Goal: Task Accomplishment & Management: Use online tool/utility

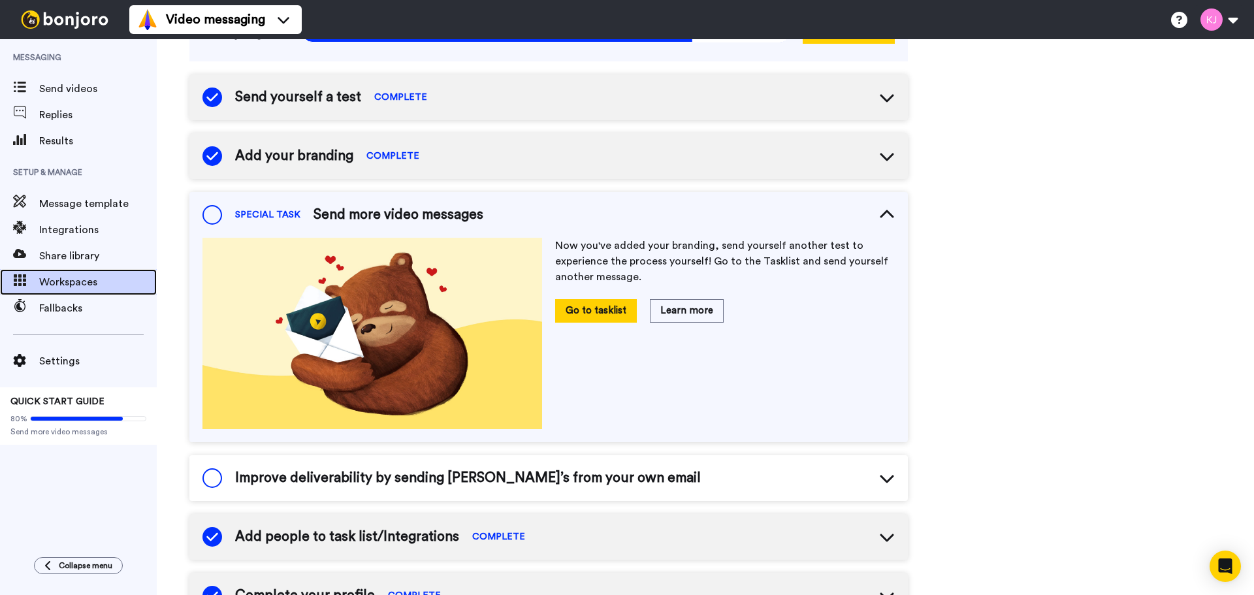
click at [91, 276] on span "Workspaces" at bounding box center [98, 282] width 118 height 16
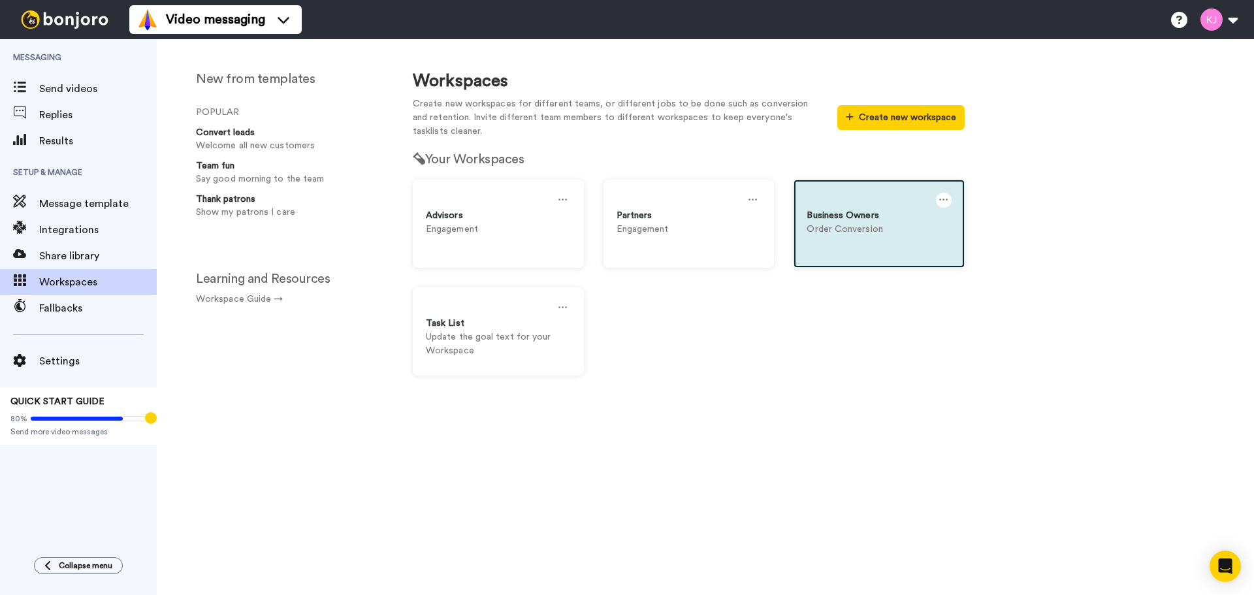
click at [852, 206] on div at bounding box center [879, 201] width 145 height 16
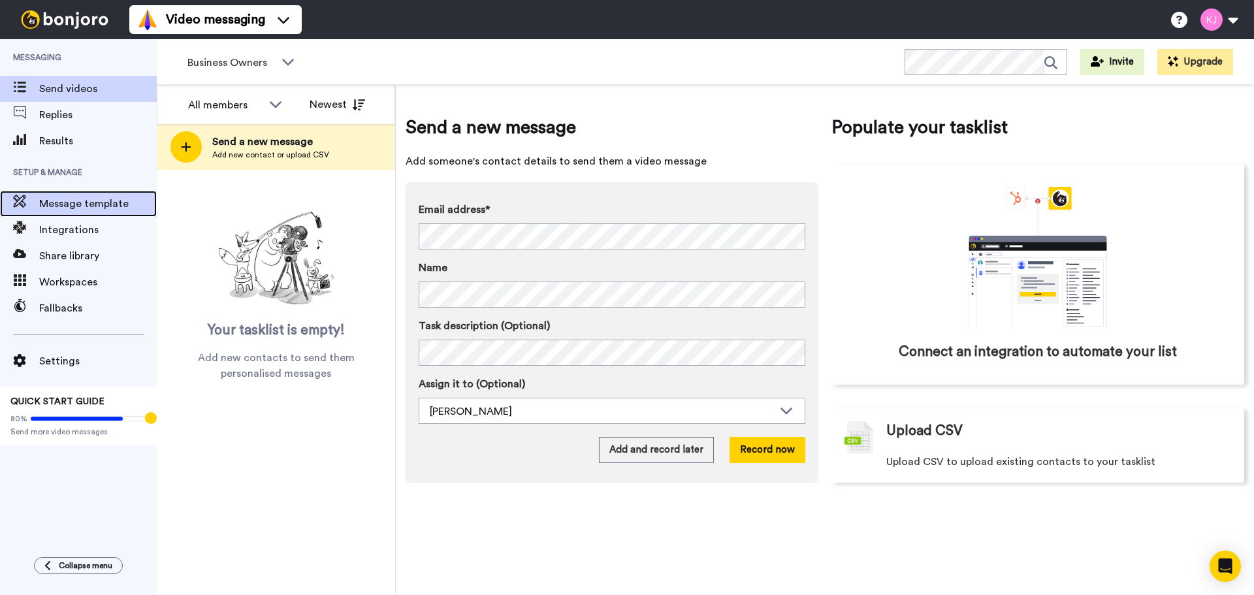
click at [89, 205] on span "Message template" at bounding box center [98, 204] width 118 height 16
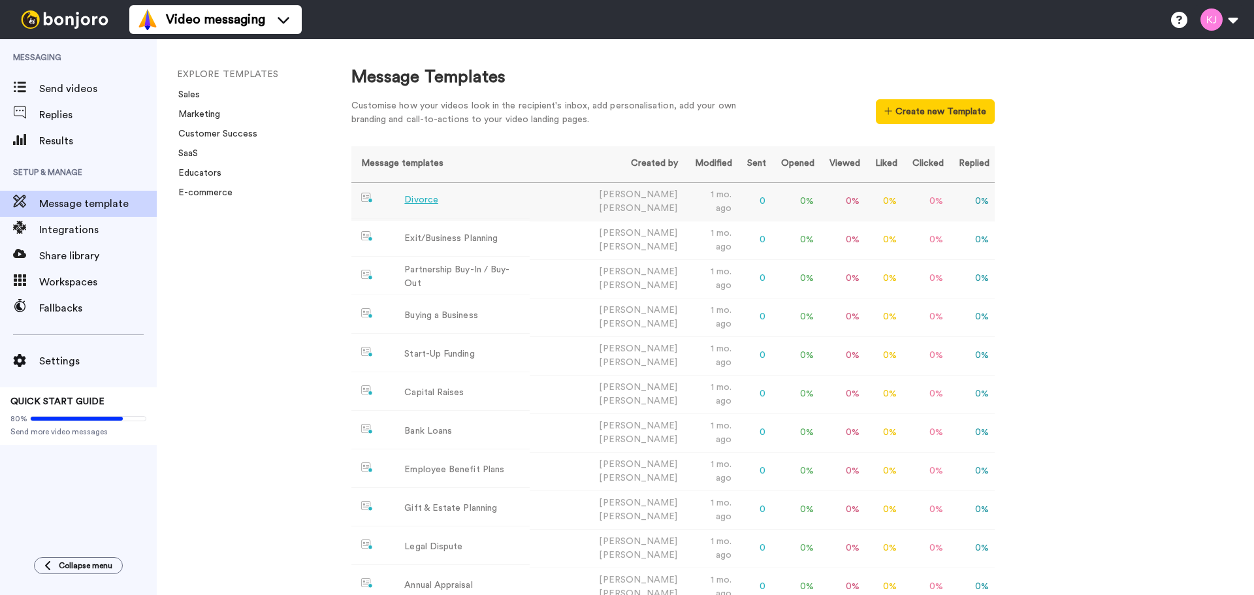
click at [423, 198] on div "Divorce" at bounding box center [421, 200] width 34 height 14
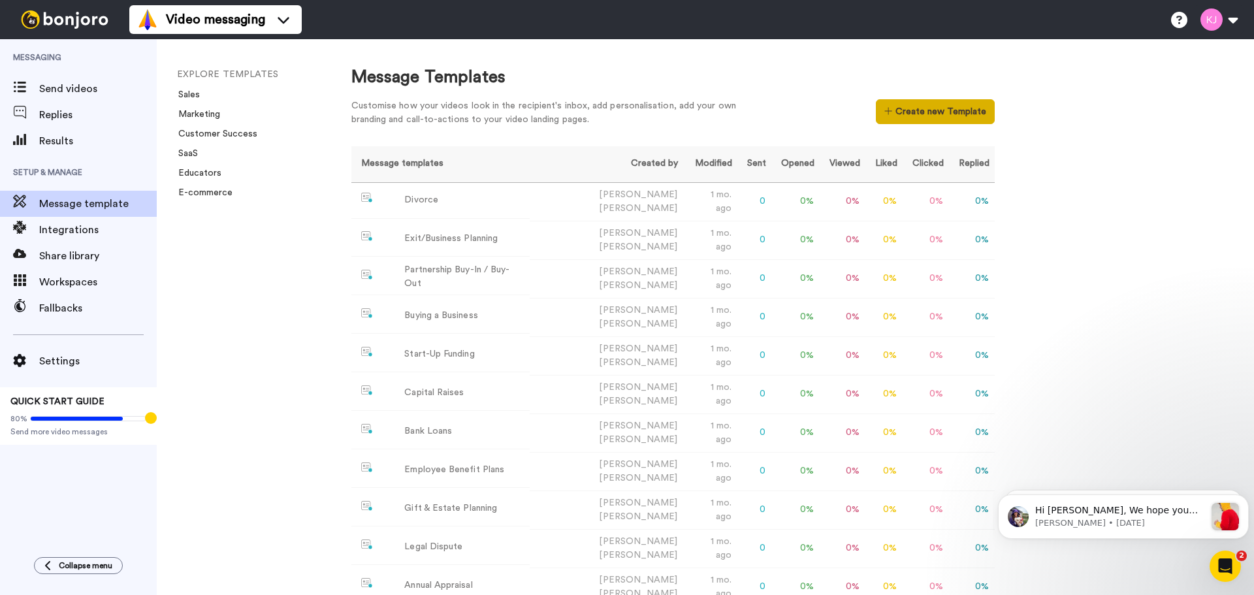
click at [978, 112] on button "Create new Template" at bounding box center [935, 111] width 118 height 25
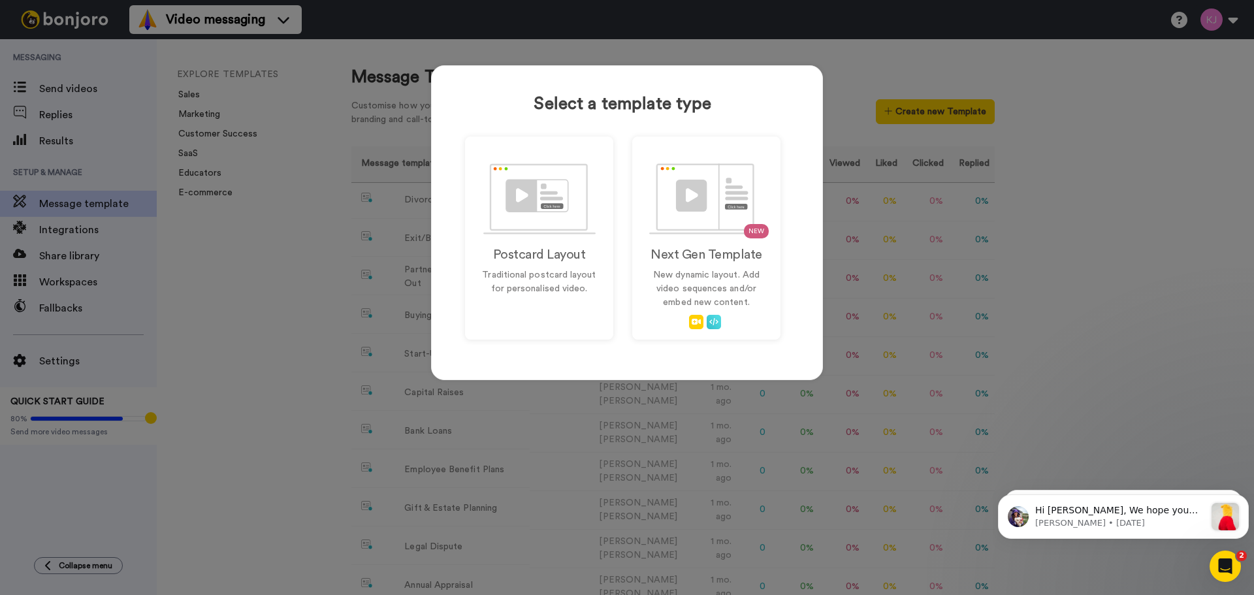
click at [1144, 233] on div "Select a template type Postcard Layout Traditional postcard layout for personal…" at bounding box center [627, 297] width 1254 height 595
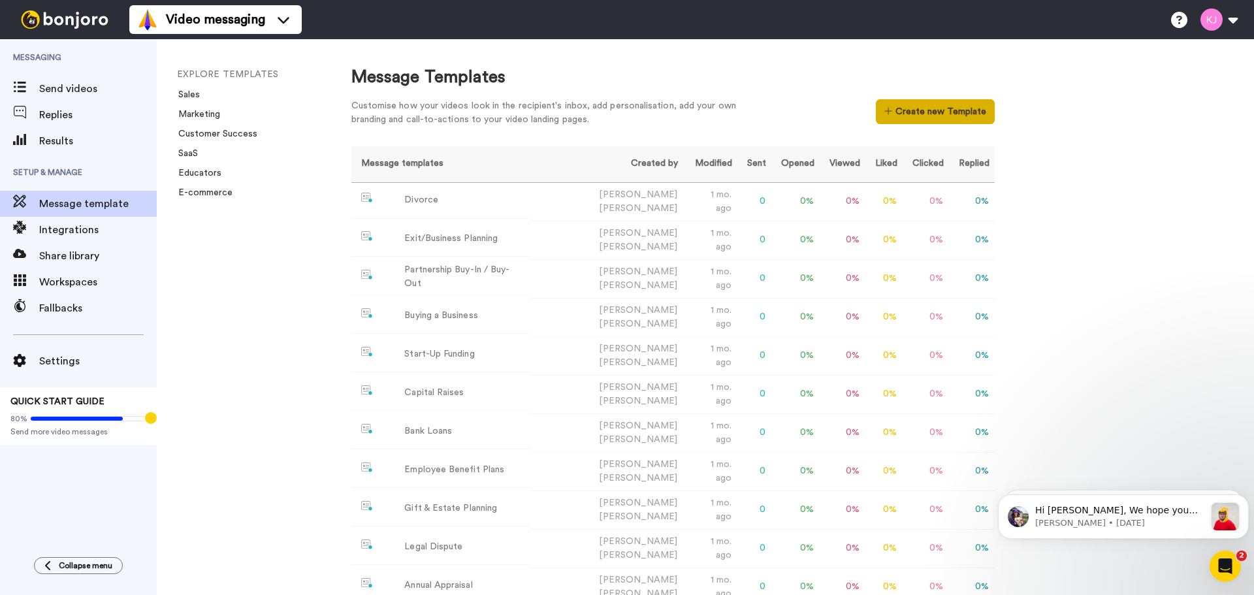
click at [965, 107] on button "Create new Template" at bounding box center [935, 111] width 118 height 25
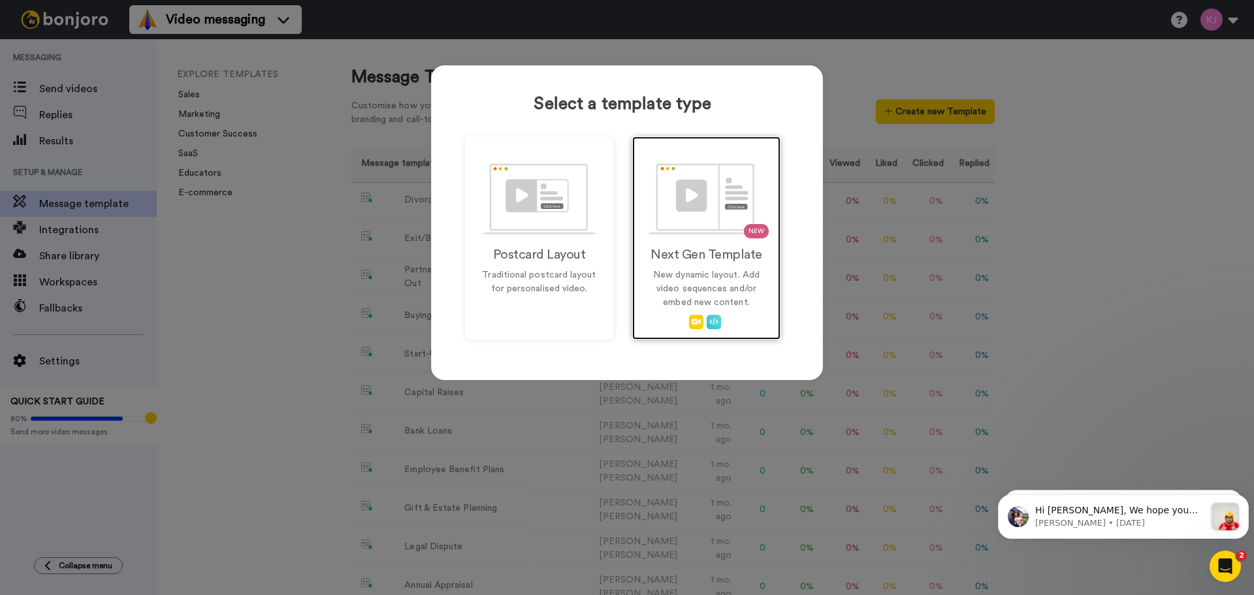
click at [719, 210] on img at bounding box center [706, 198] width 115 height 71
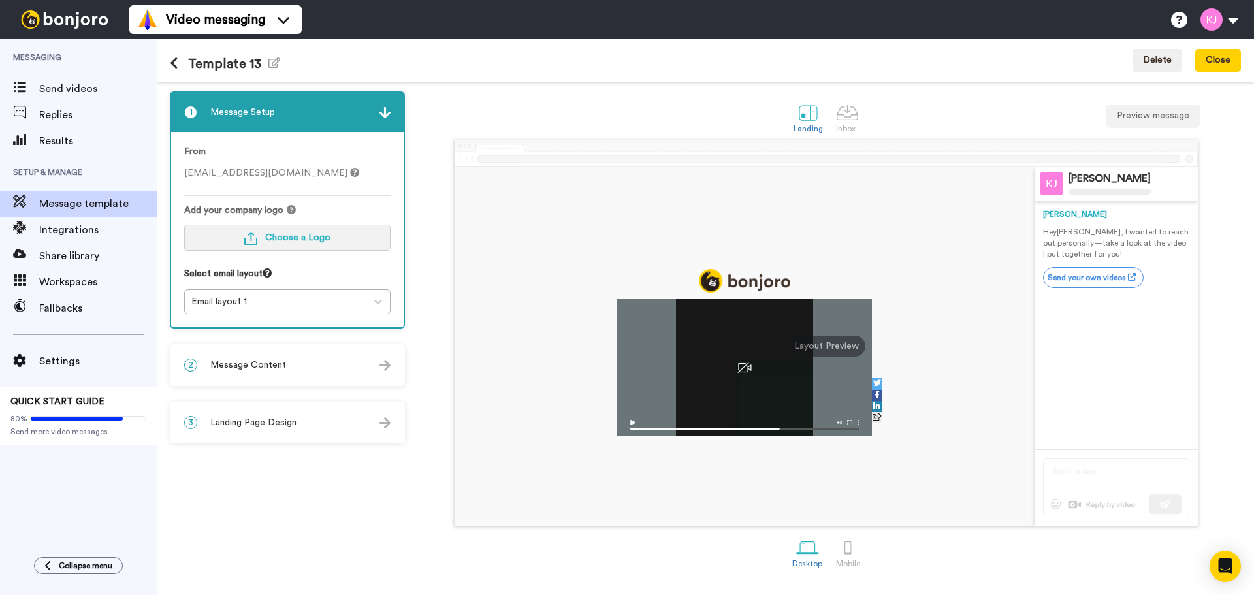
click at [257, 238] on img "button" at bounding box center [250, 238] width 13 height 13
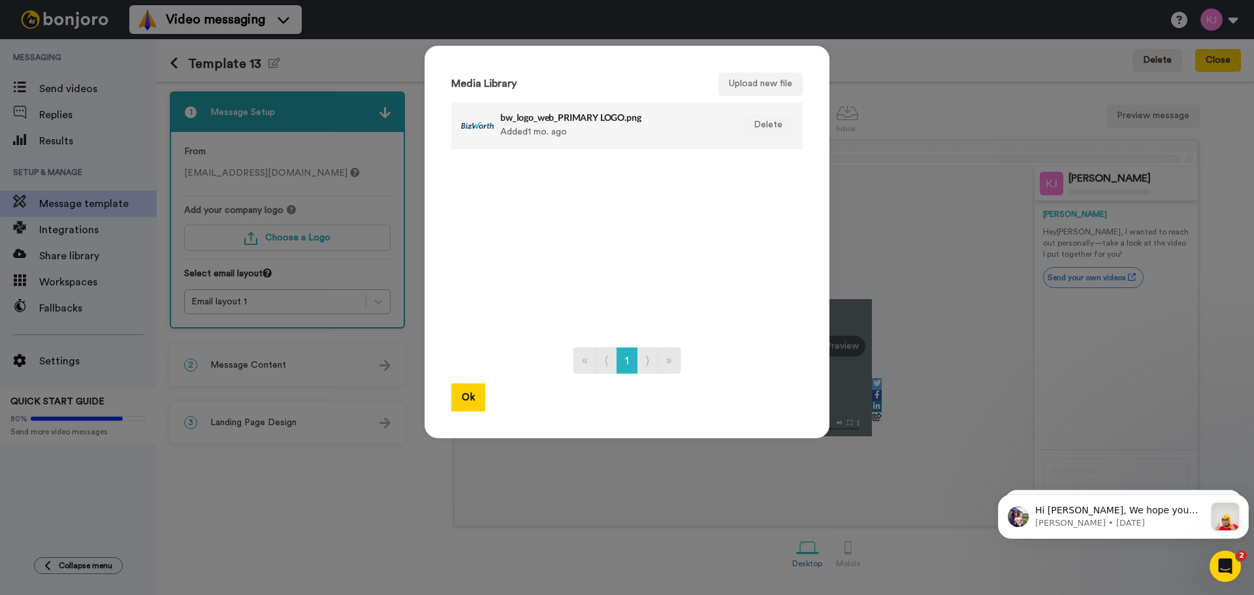
click at [566, 135] on div "bw_logo_web_PRIMARY LOGO.png Added 1 mo. ago" at bounding box center [612, 125] width 225 height 33
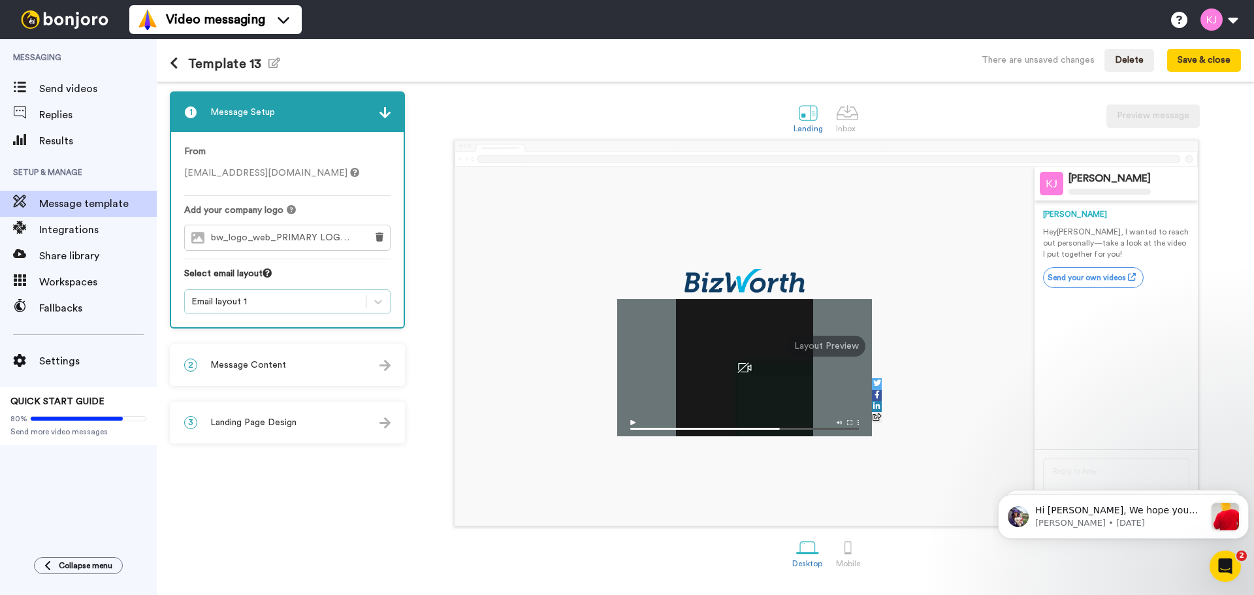
click at [265, 305] on div "Email layout 1" at bounding box center [275, 301] width 168 height 13
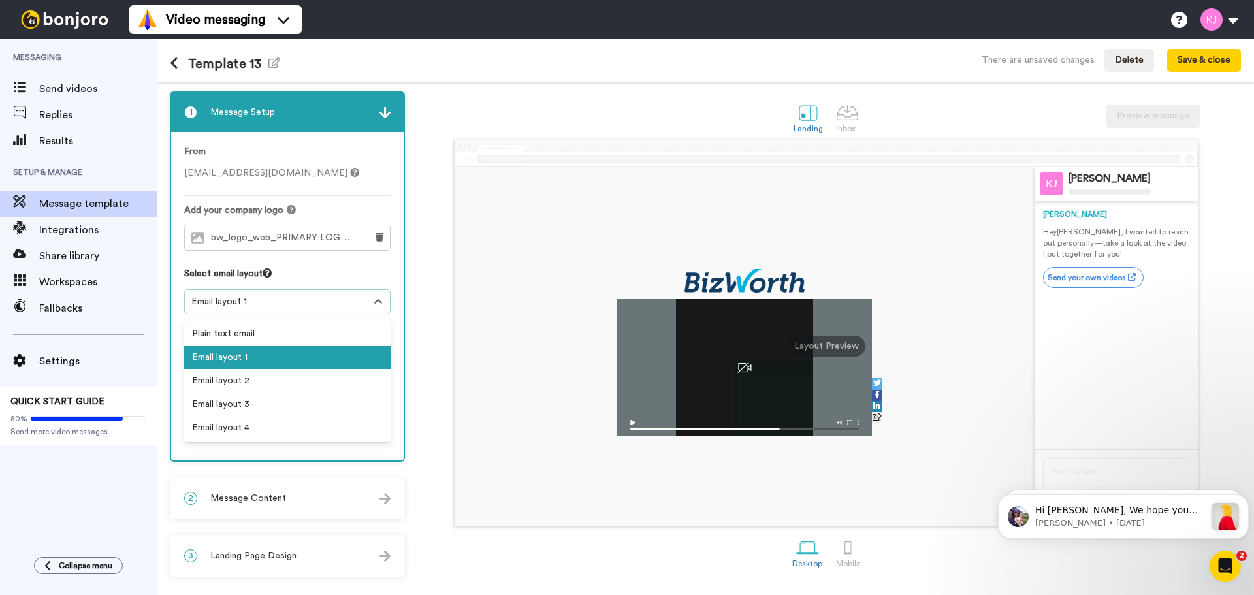
click at [297, 357] on div "Email layout 1" at bounding box center [287, 357] width 206 height 24
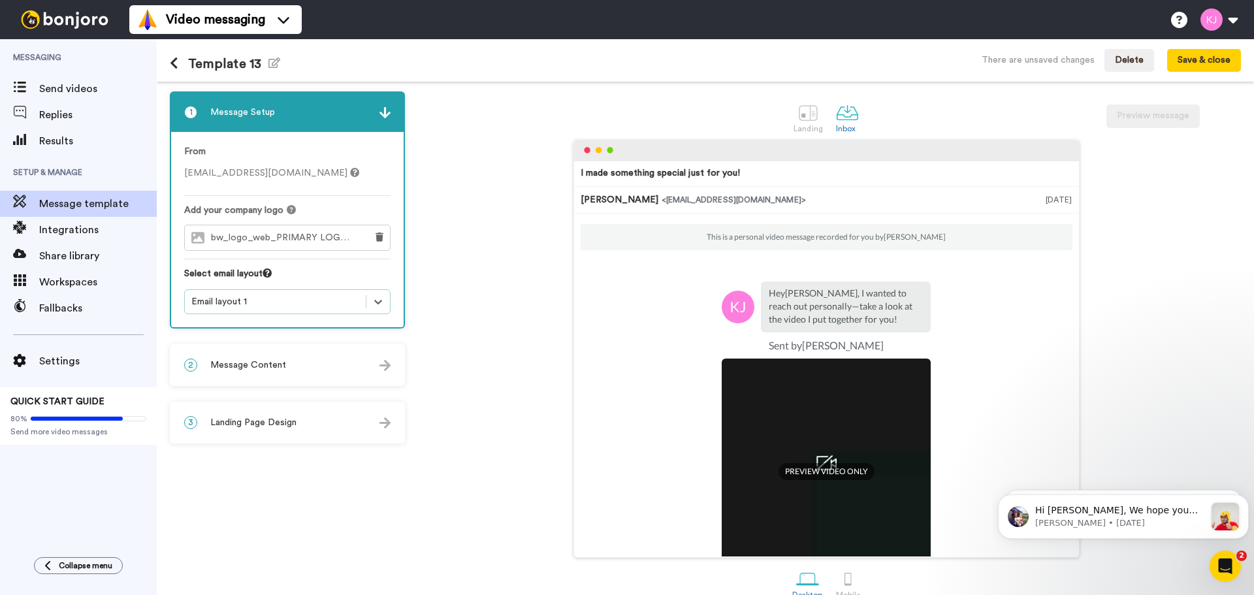
click at [432, 281] on div "I made something special just for you! [PERSON_NAME] <[EMAIL_ADDRESS][DOMAIN_NA…" at bounding box center [825, 349] width 829 height 418
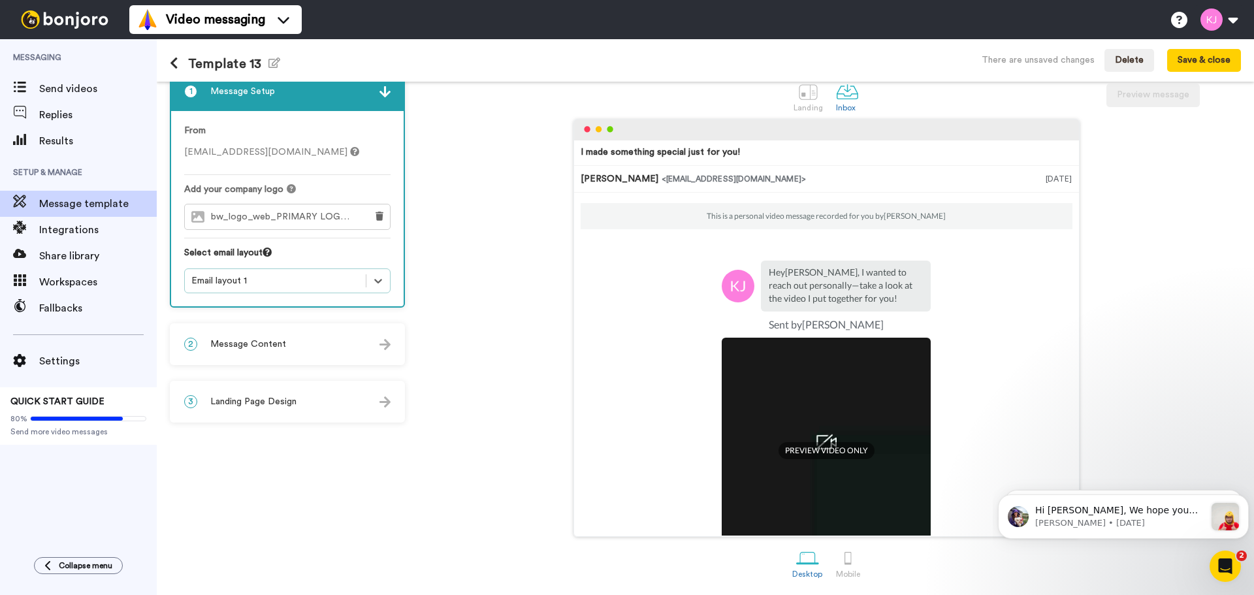
click at [373, 353] on div "2 Message Content" at bounding box center [287, 344] width 233 height 39
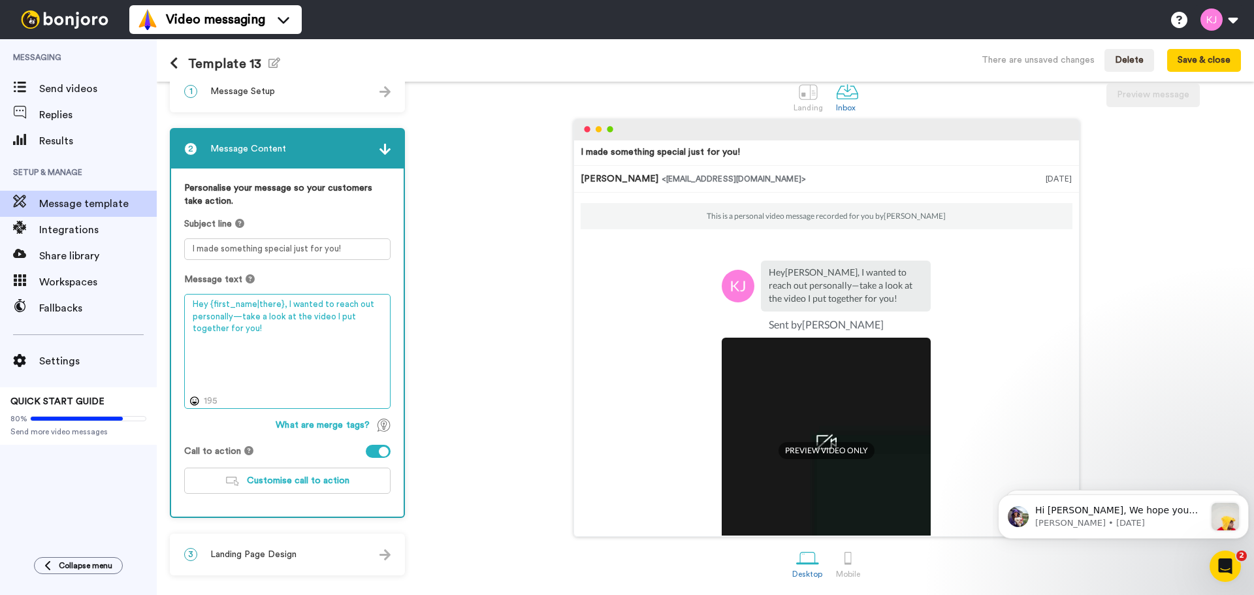
click at [326, 344] on textarea "Hey {first_name|there}, I wanted to reach out personally—take a look at the vid…" at bounding box center [287, 351] width 206 height 115
click at [298, 259] on textarea "I made something special just for you!" at bounding box center [287, 249] width 206 height 22
click at [321, 333] on textarea "Hey {first_name|there}, I wanted to reach out personally—take a look at the vid…" at bounding box center [287, 351] width 206 height 115
click at [293, 253] on textarea "I made something special just for you!" at bounding box center [287, 249] width 206 height 22
click at [293, 354] on textarea "Hey {first_name|there}, I wanted to reach out personally—take a look at the vid…" at bounding box center [287, 351] width 206 height 115
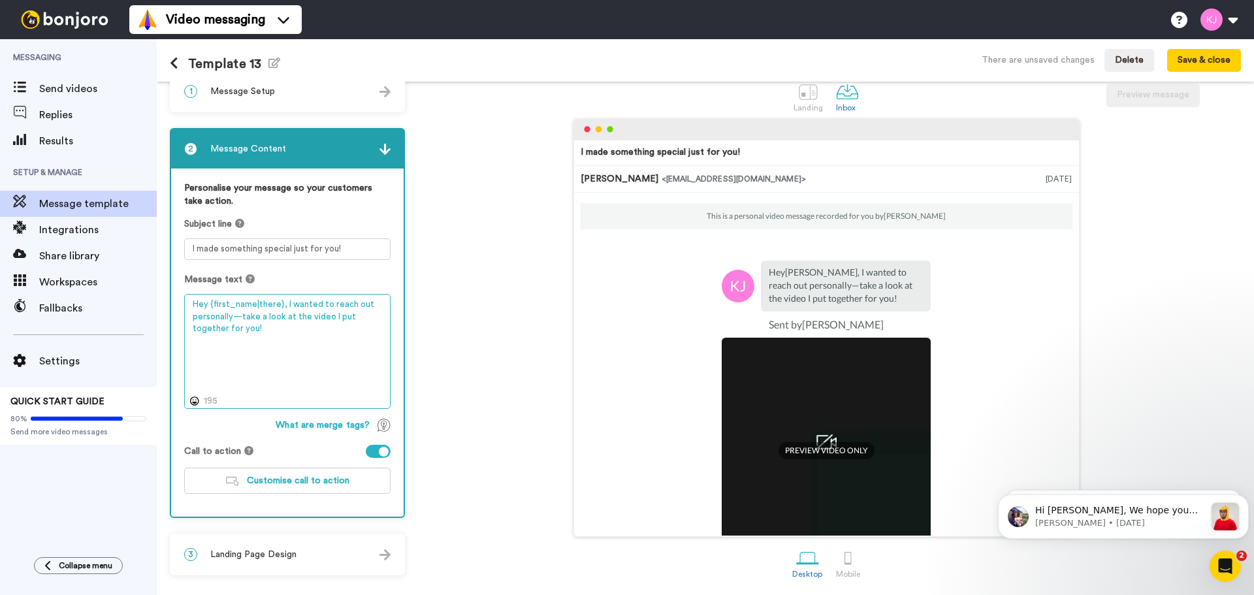
drag, startPoint x: 293, startPoint y: 332, endPoint x: 283, endPoint y: 293, distance: 39.6
click at [283, 293] on div "Message text Hey {first_name|there}, I wanted to reach out personally—take a lo…" at bounding box center [287, 341] width 206 height 136
click at [314, 334] on textarea "Hey {first_name|there}, I wanted to reach out personally—take a look at the vid…" at bounding box center [287, 351] width 206 height 115
paste textarea "SBO-Bonjoro-email-1"
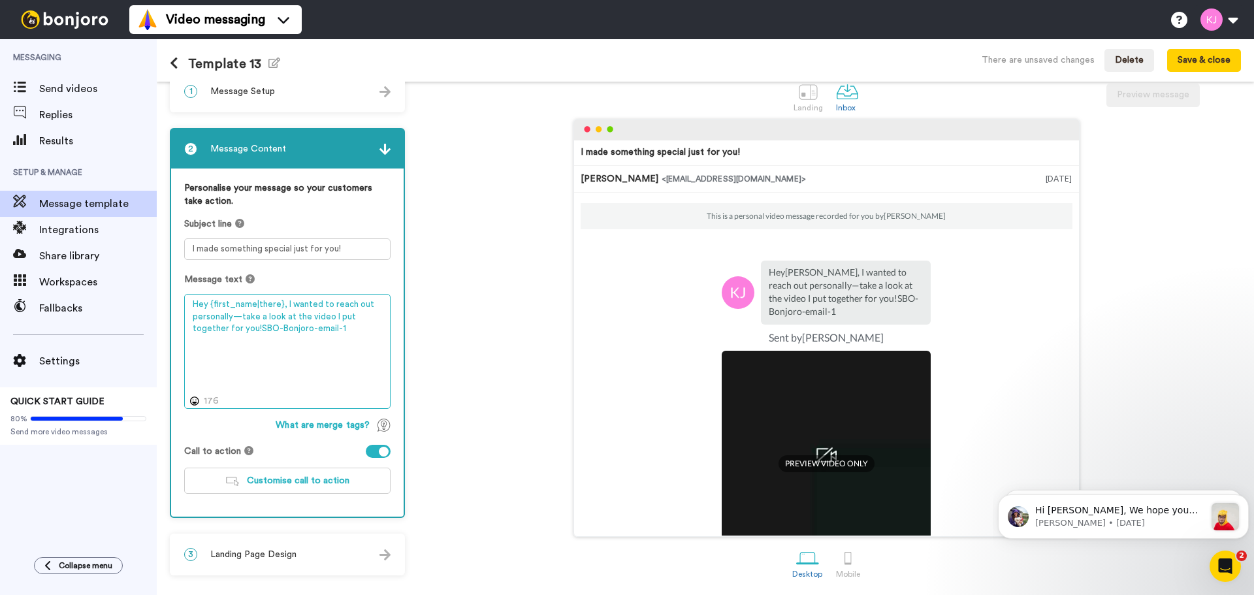
click at [241, 318] on textarea "Hey {first_name|there}, I wanted to reach out personally—take a look at the vid…" at bounding box center [287, 351] width 206 height 115
drag, startPoint x: 321, startPoint y: 331, endPoint x: 223, endPoint y: 332, distance: 98.0
click at [223, 332] on textarea "Hey {first_name|there}, I wanted to reach out personally. take a look at the vi…" at bounding box center [287, 351] width 206 height 115
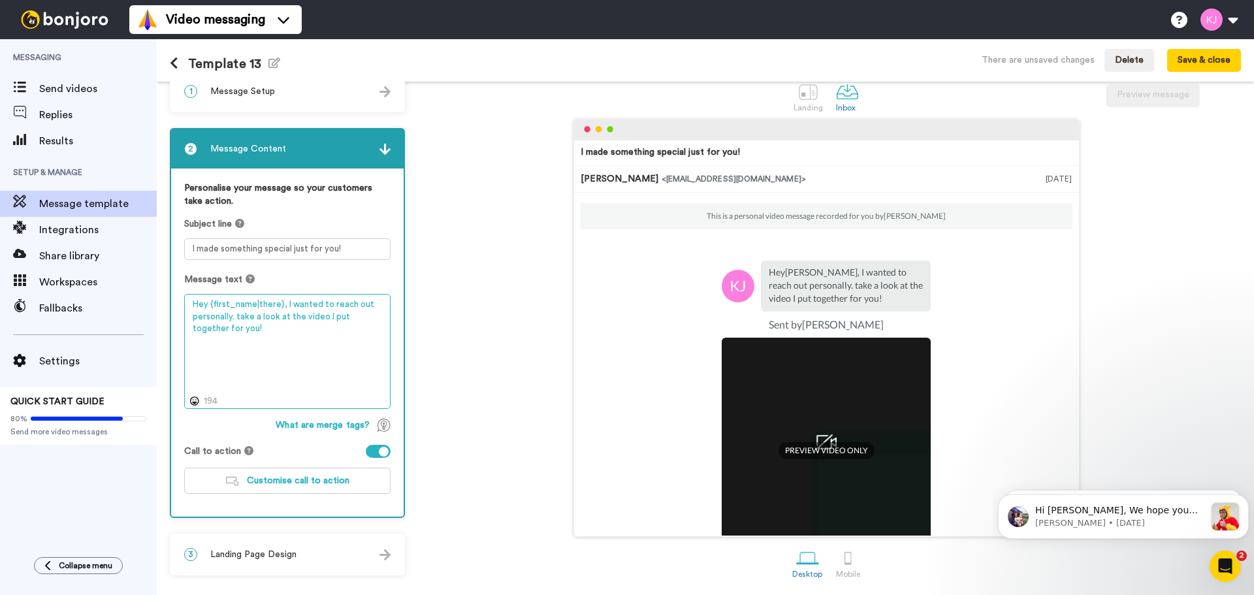
type textarea "Hey {first_name|there}, I wanted to reach out personally. take a look at the vi…"
click at [483, 382] on div "I made something special just for you! [PERSON_NAME] <[EMAIL_ADDRESS][DOMAIN_NA…" at bounding box center [825, 328] width 829 height 418
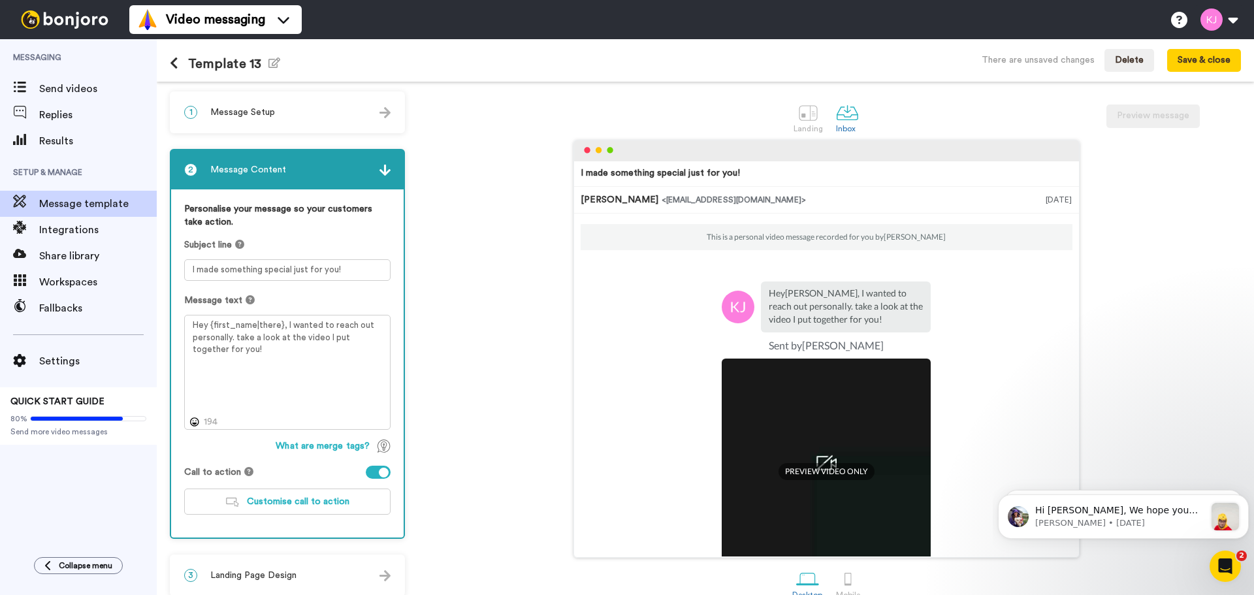
click at [472, 318] on div "I made something special just for you! [PERSON_NAME] <[EMAIL_ADDRESS][DOMAIN_NA…" at bounding box center [825, 349] width 829 height 418
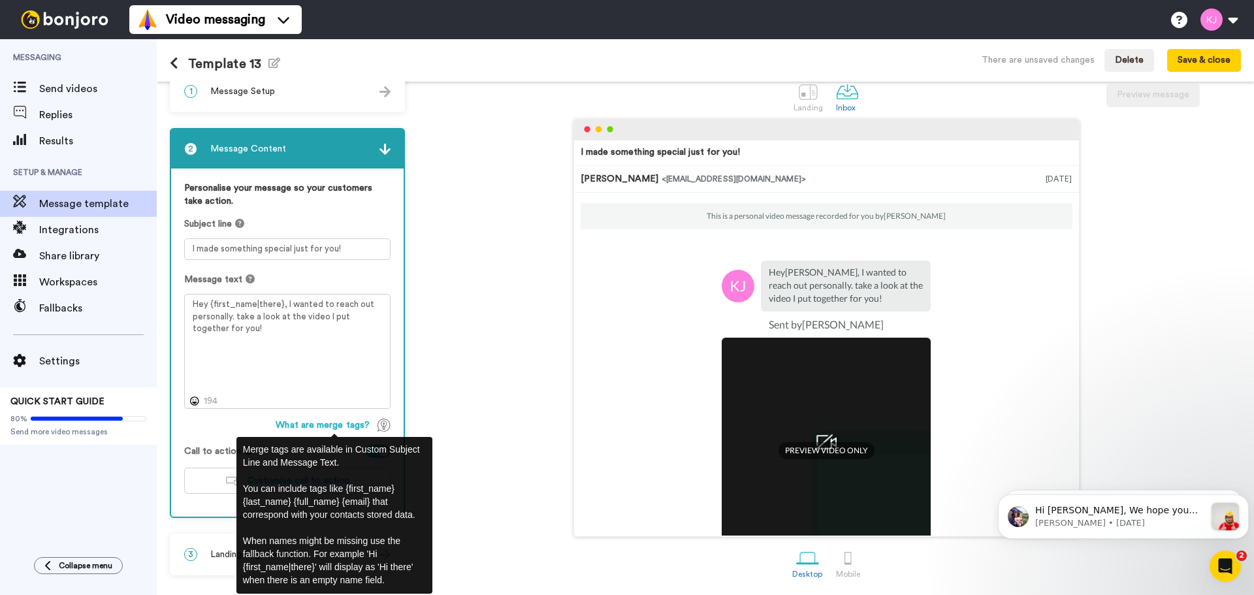
click at [504, 457] on div "I made something special just for you! [PERSON_NAME] <[EMAIL_ADDRESS][DOMAIN_NA…" at bounding box center [825, 328] width 829 height 418
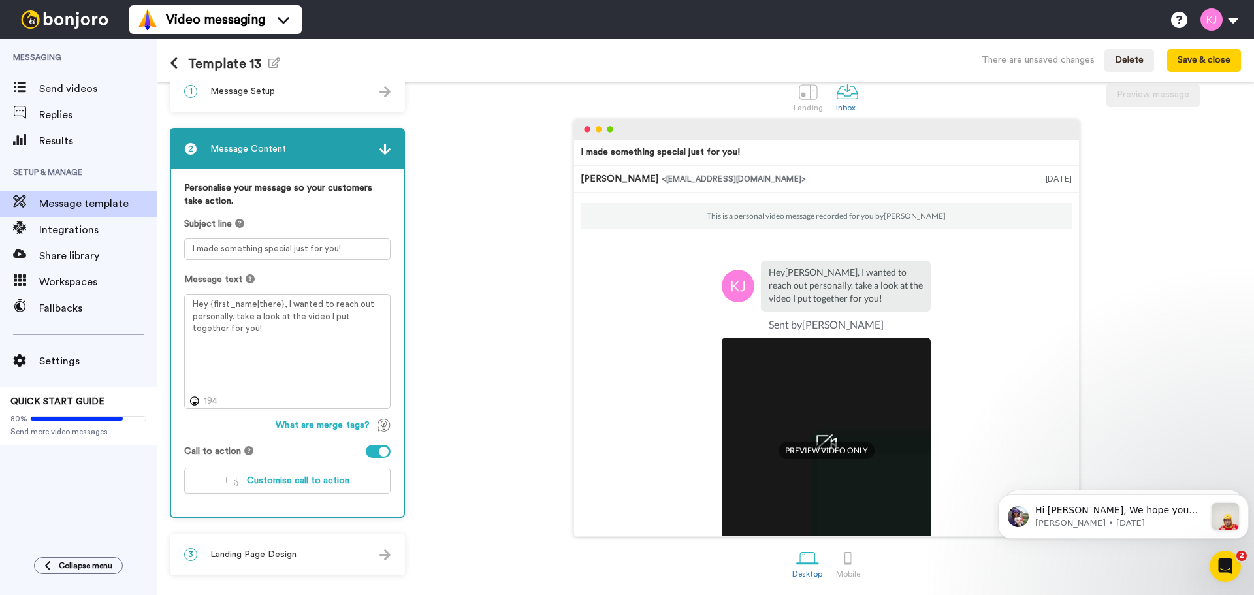
click at [298, 561] on div "3 Landing Page Design" at bounding box center [287, 554] width 233 height 39
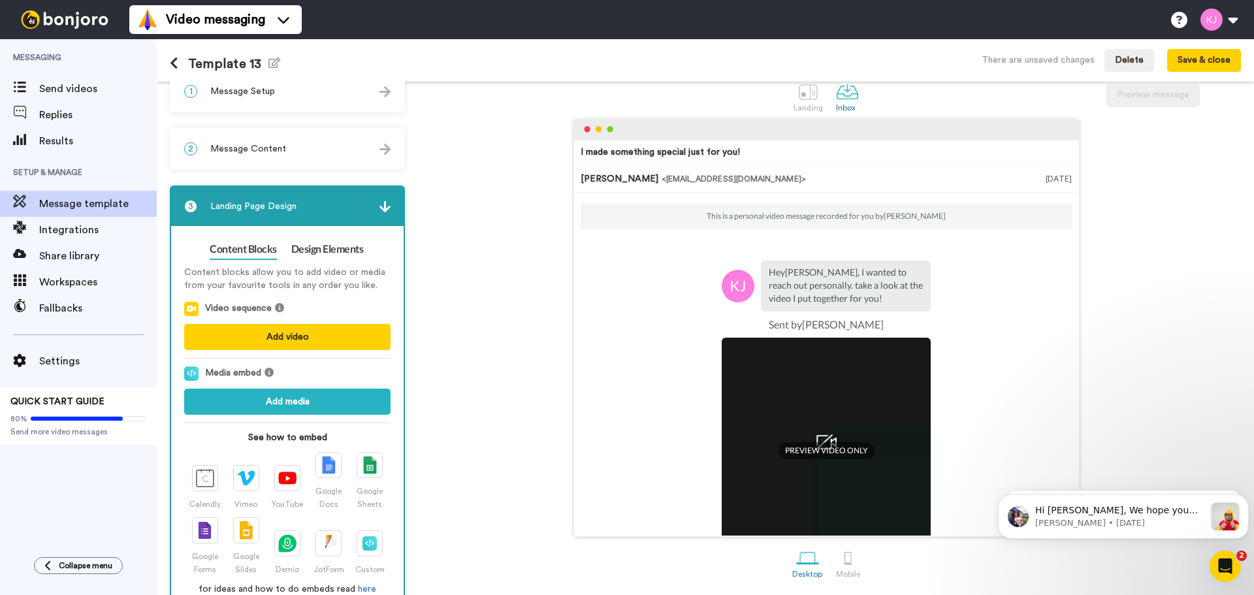
click at [477, 289] on div "I made something special just for you! [PERSON_NAME] <[EMAIL_ADDRESS][DOMAIN_NA…" at bounding box center [825, 328] width 829 height 418
click at [385, 206] on img at bounding box center [384, 206] width 11 height 11
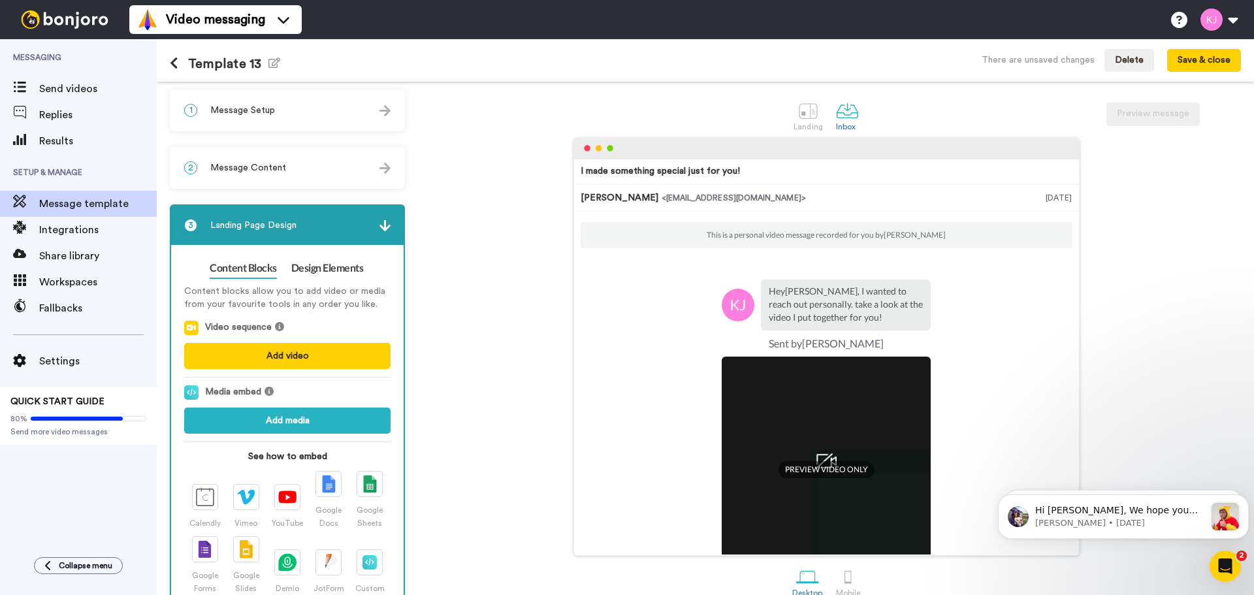
scroll to position [0, 0]
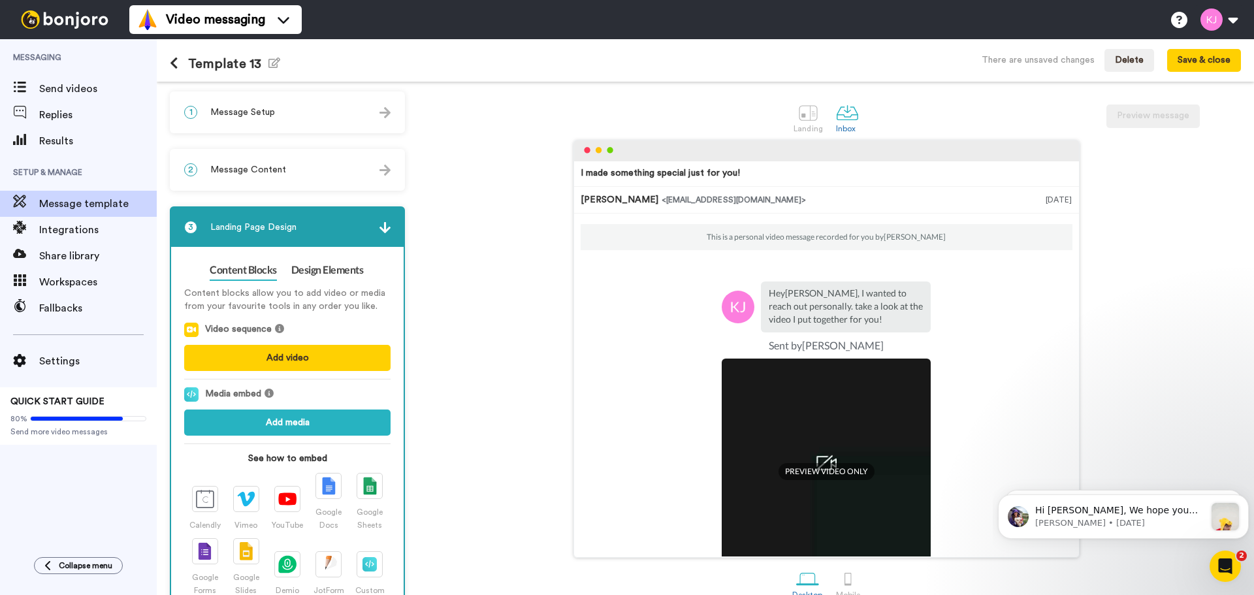
click at [312, 112] on div "1 Message Setup" at bounding box center [287, 112] width 233 height 39
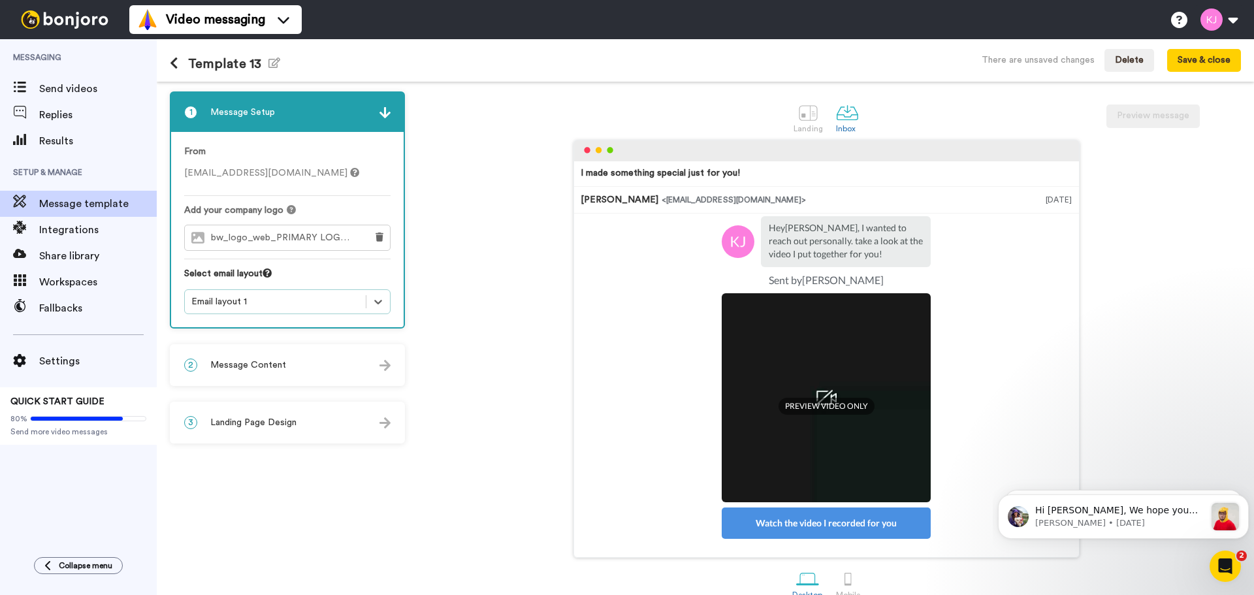
scroll to position [118, 0]
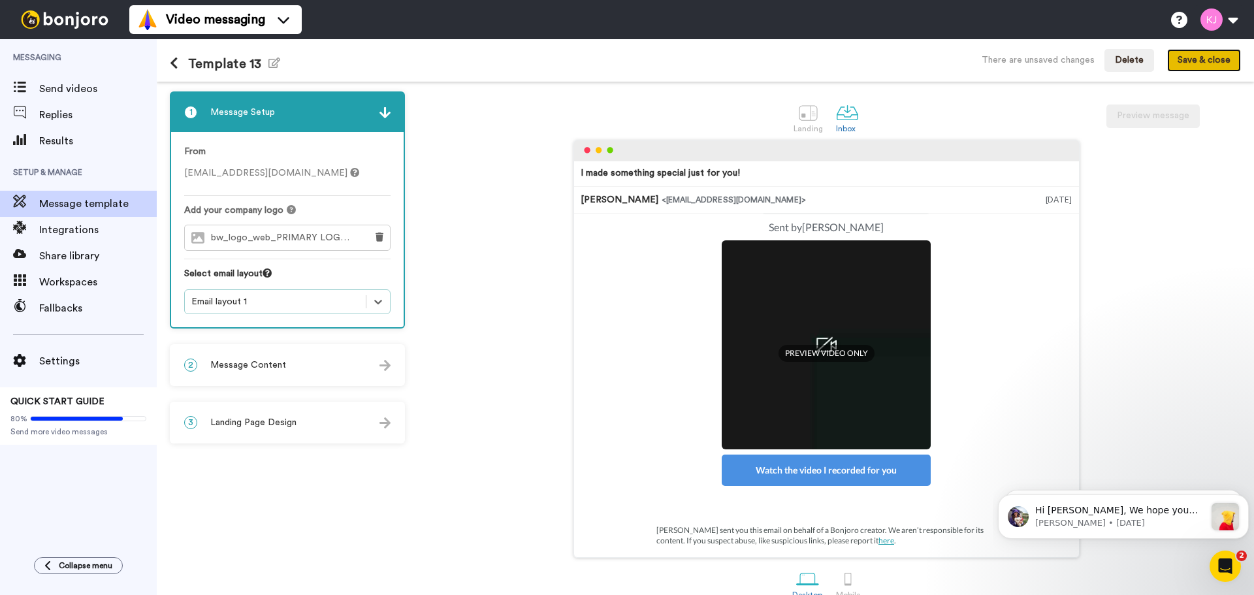
click at [1207, 67] on button "Save & close" at bounding box center [1204, 61] width 74 height 24
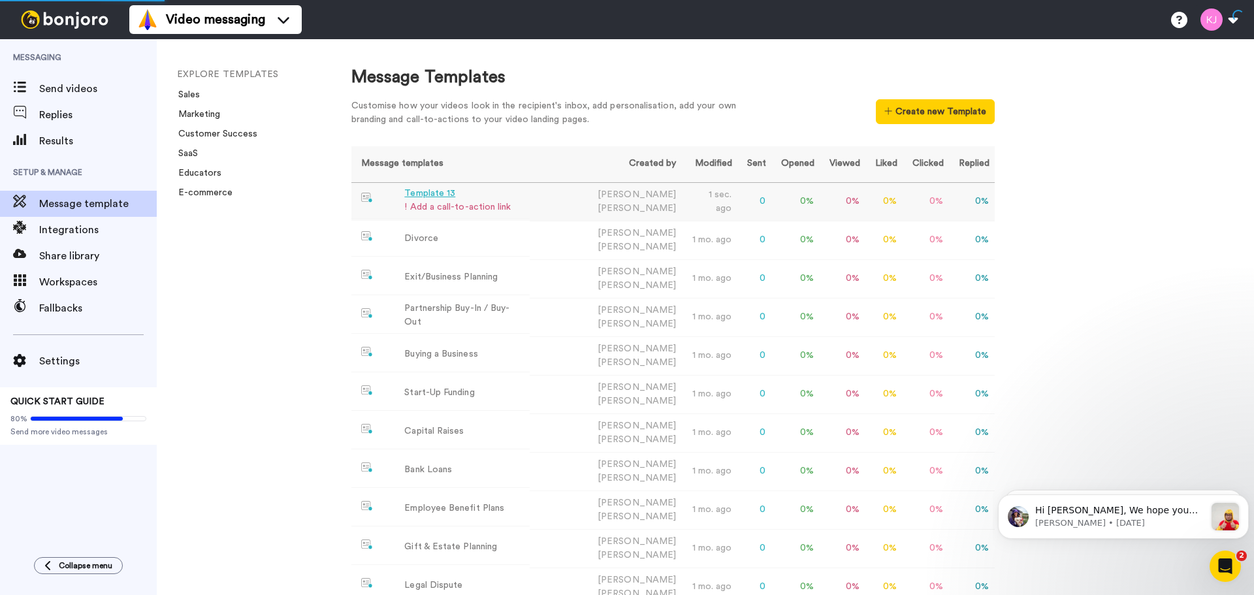
click at [438, 192] on div "Template 13" at bounding box center [457, 194] width 106 height 14
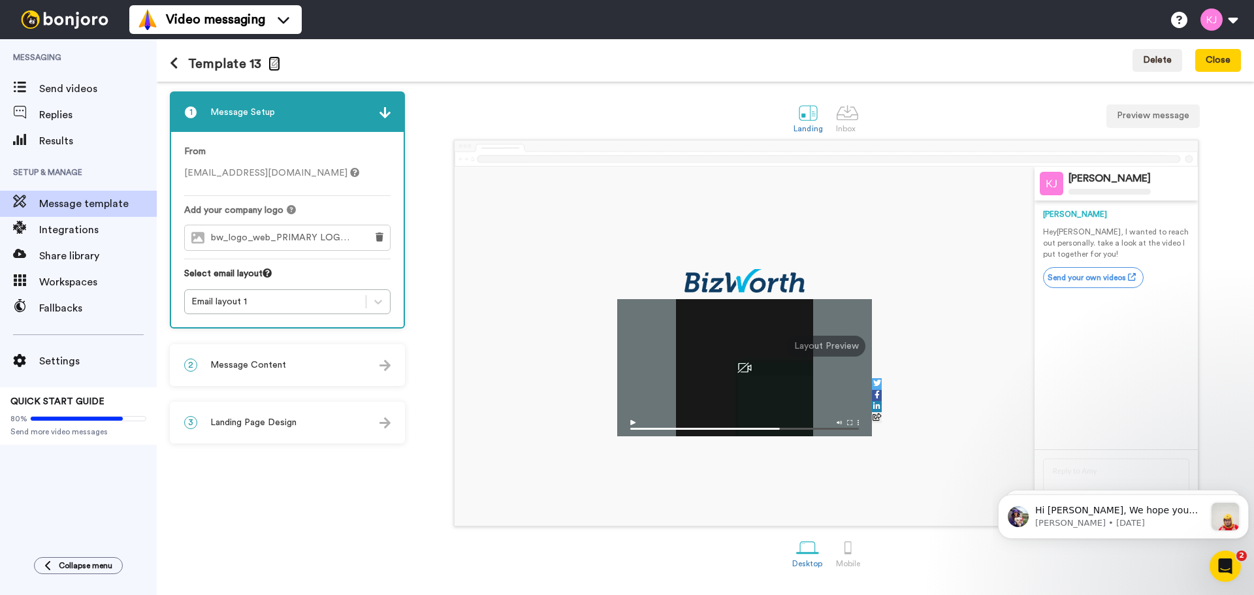
click at [270, 69] on button "Edit name" at bounding box center [274, 63] width 12 height 15
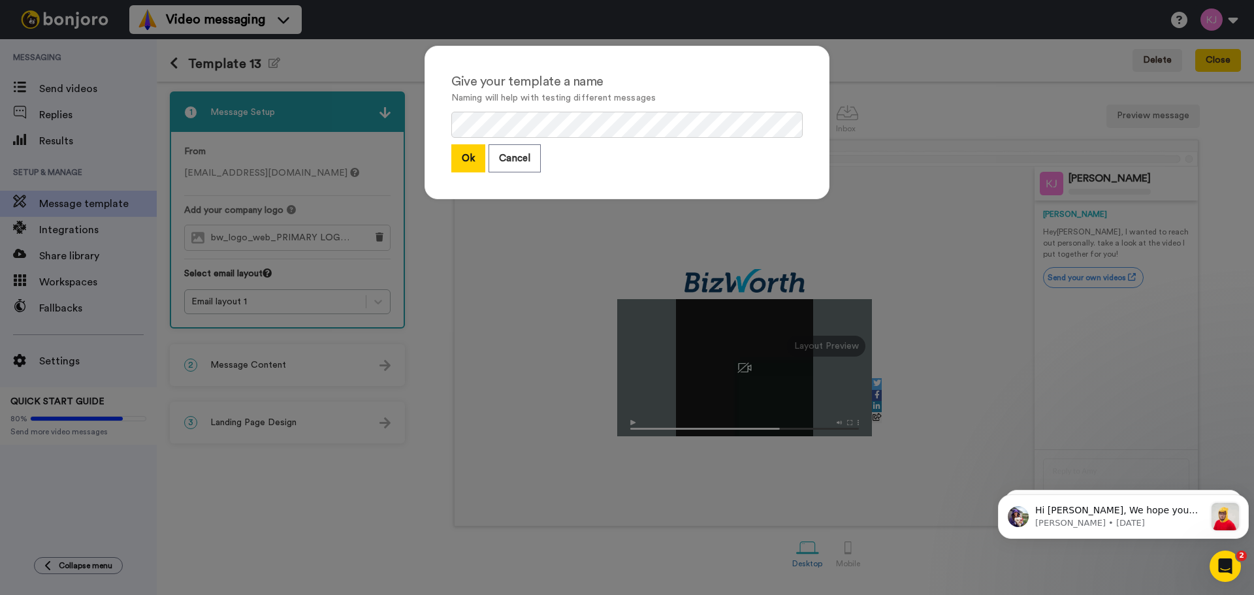
click at [503, 97] on p "Naming will help with testing different messages" at bounding box center [626, 98] width 351 height 14
click at [461, 159] on button "Ok" at bounding box center [468, 158] width 34 height 28
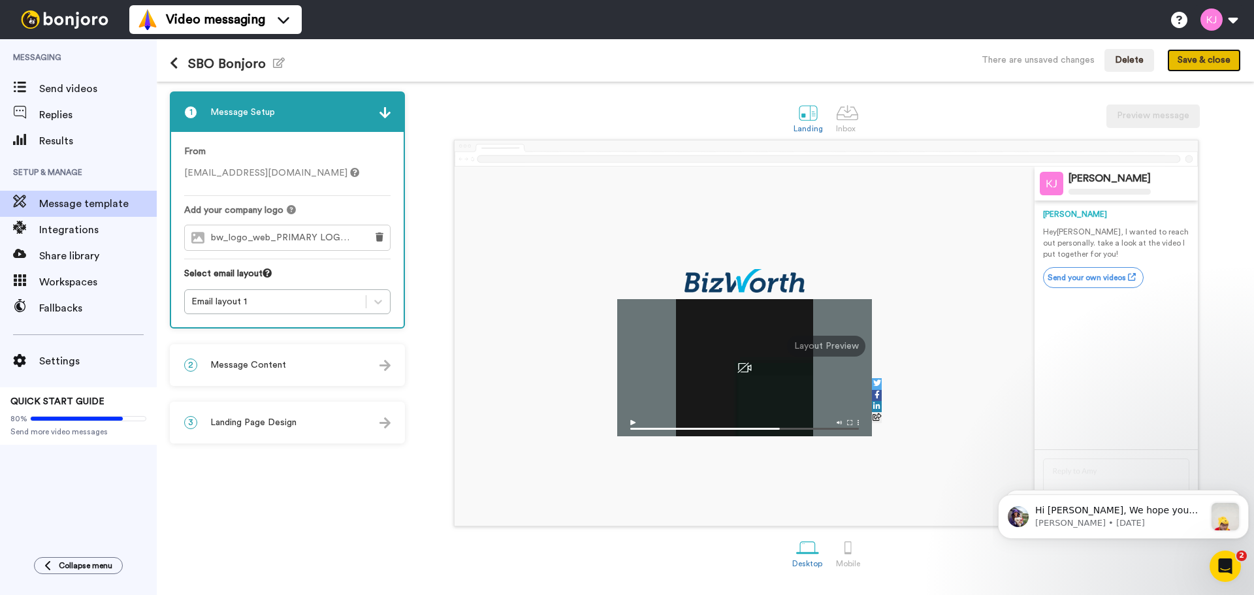
click at [1229, 51] on button "Save & close" at bounding box center [1204, 61] width 74 height 24
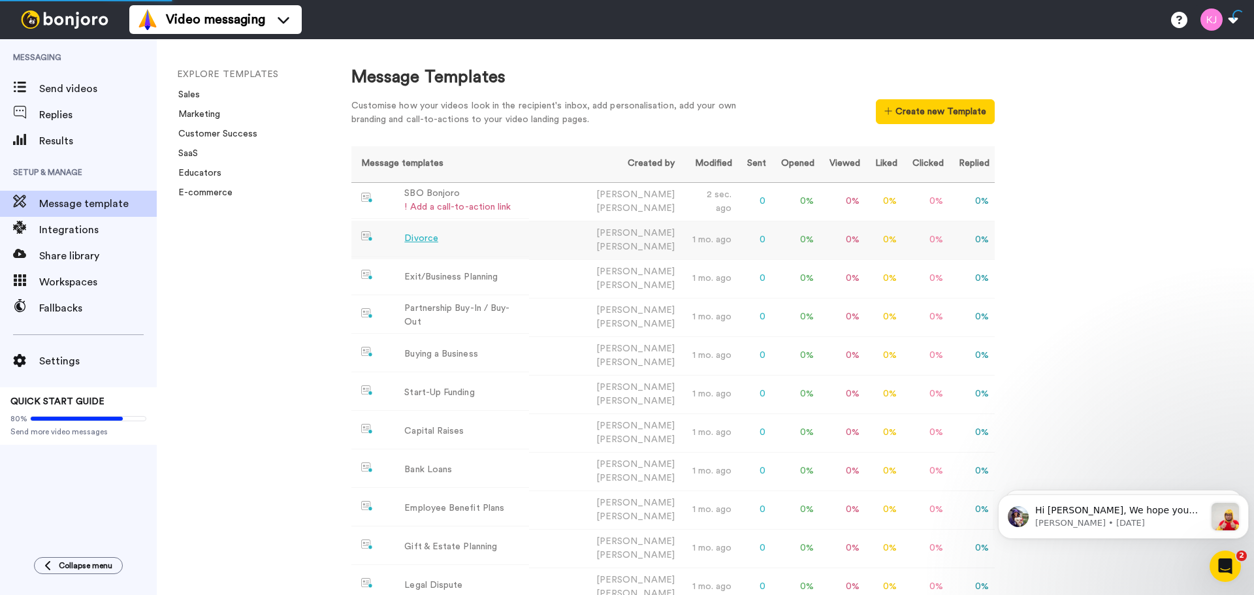
click at [438, 237] on td "Divorce" at bounding box center [440, 239] width 178 height 36
click at [437, 272] on div "Exit/Business Planning" at bounding box center [450, 277] width 93 height 14
click at [451, 187] on div "SBO Bonjoro" at bounding box center [457, 194] width 106 height 14
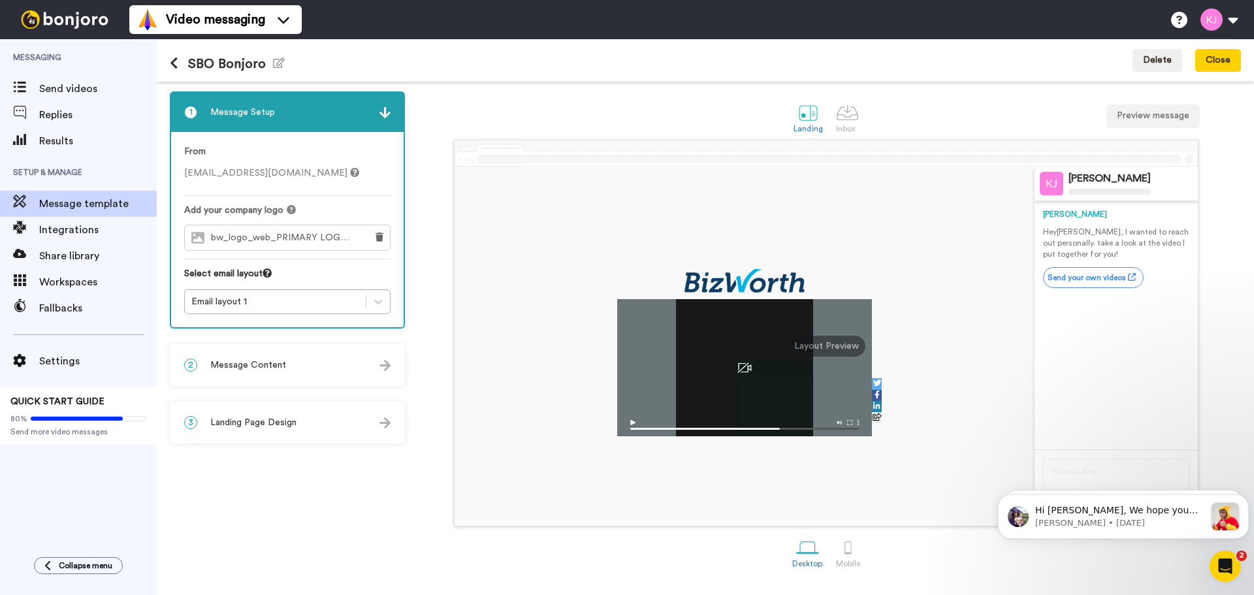
click at [351, 369] on div "2 Message Content" at bounding box center [287, 364] width 233 height 39
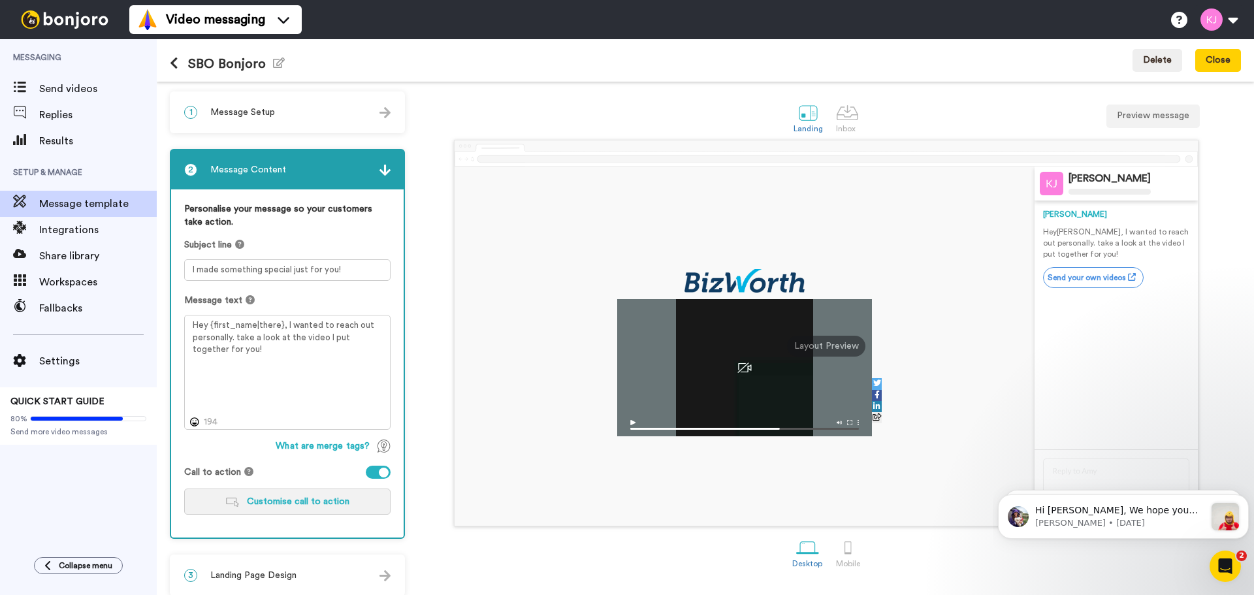
click at [333, 511] on button "Customise call to action" at bounding box center [287, 502] width 206 height 26
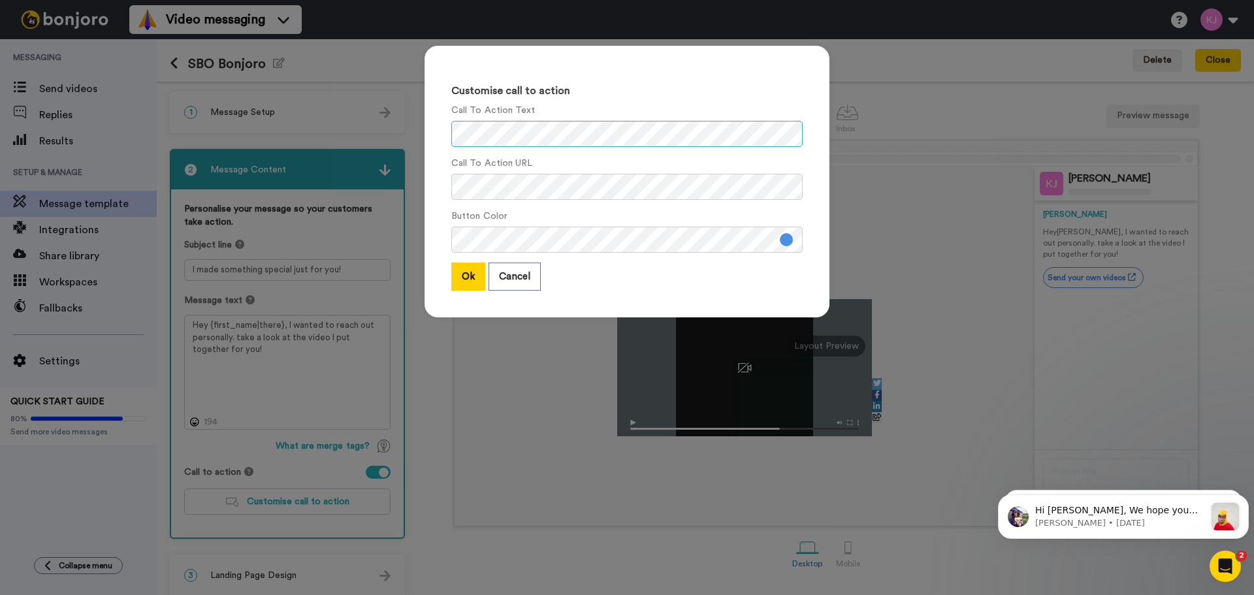
click at [425, 132] on div "Customise call to action Call To Action Text Call To Action URL Button Color Ok…" at bounding box center [627, 182] width 405 height 272
click at [782, 240] on button at bounding box center [786, 239] width 13 height 13
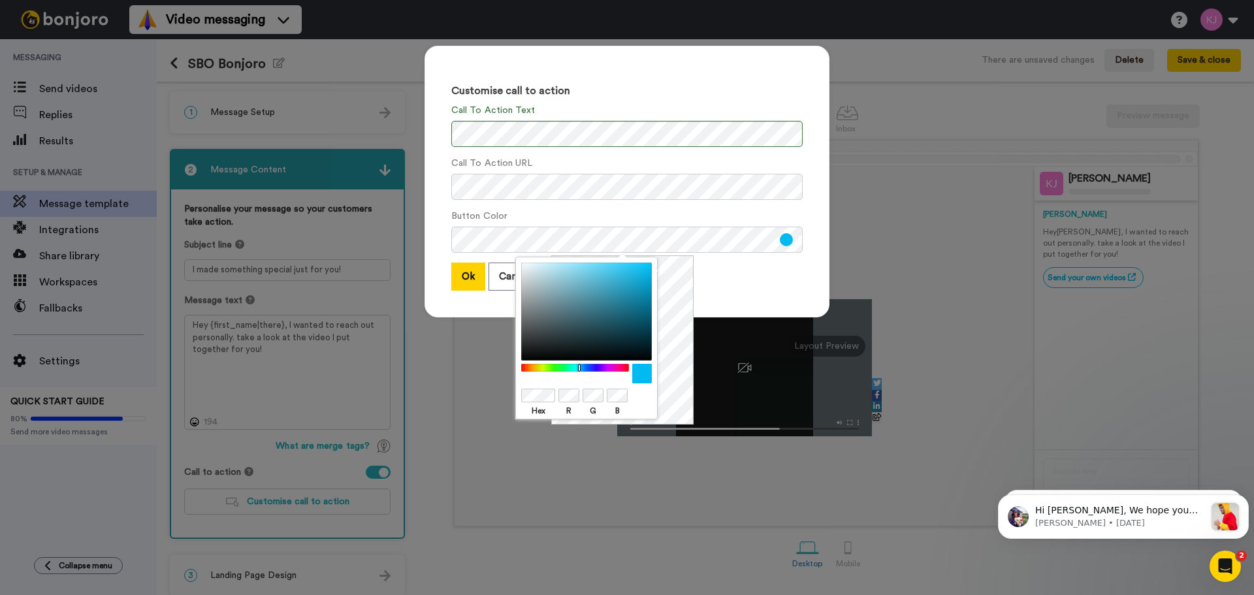
click at [693, 301] on div "Hex R G B" at bounding box center [622, 339] width 142 height 169
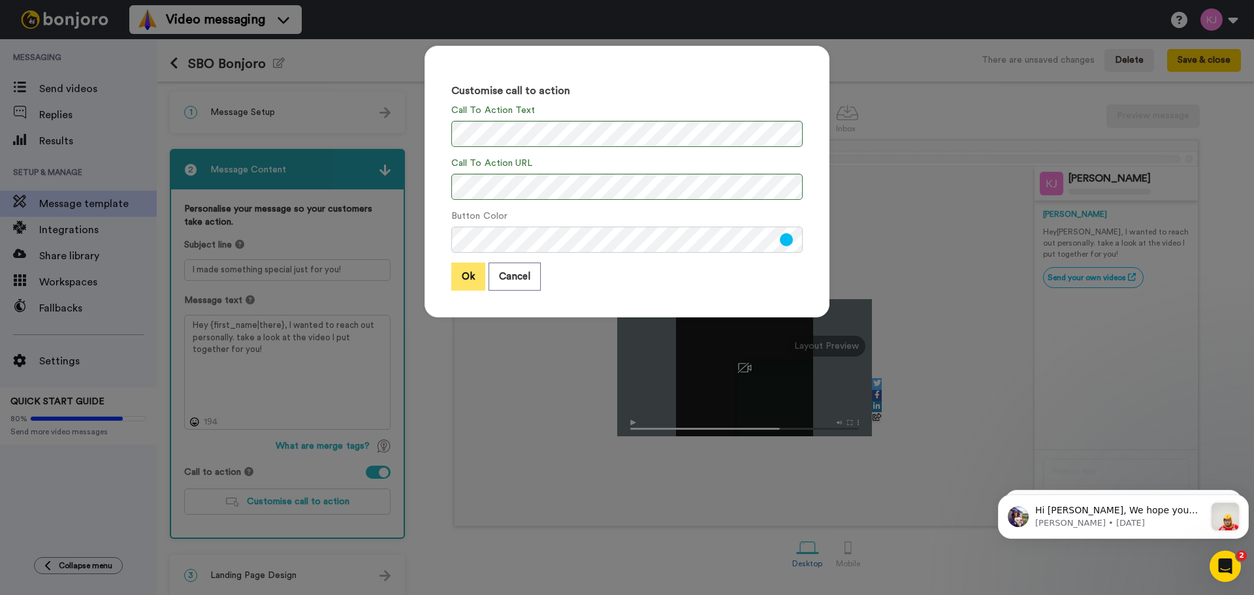
click at [470, 278] on button "Ok" at bounding box center [468, 277] width 34 height 28
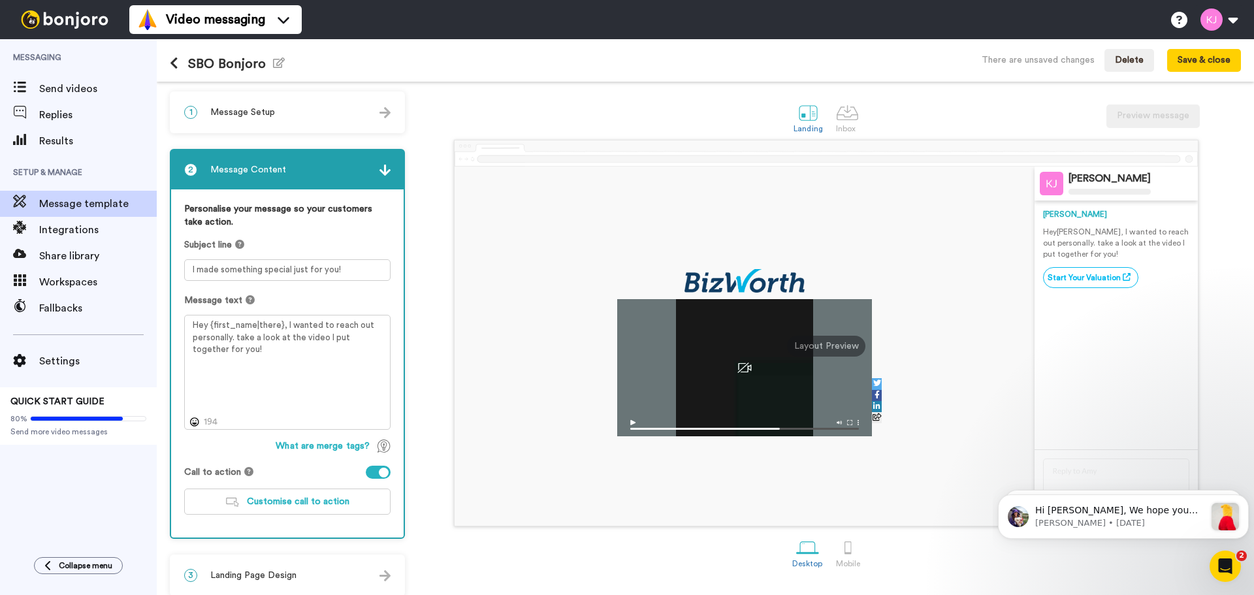
click at [548, 402] on div at bounding box center [745, 346] width 580 height 359
click at [288, 270] on textarea "I made something special just for you!" at bounding box center [287, 270] width 206 height 22
click at [297, 270] on textarea "I made something special just for you!" at bounding box center [287, 270] width 206 height 22
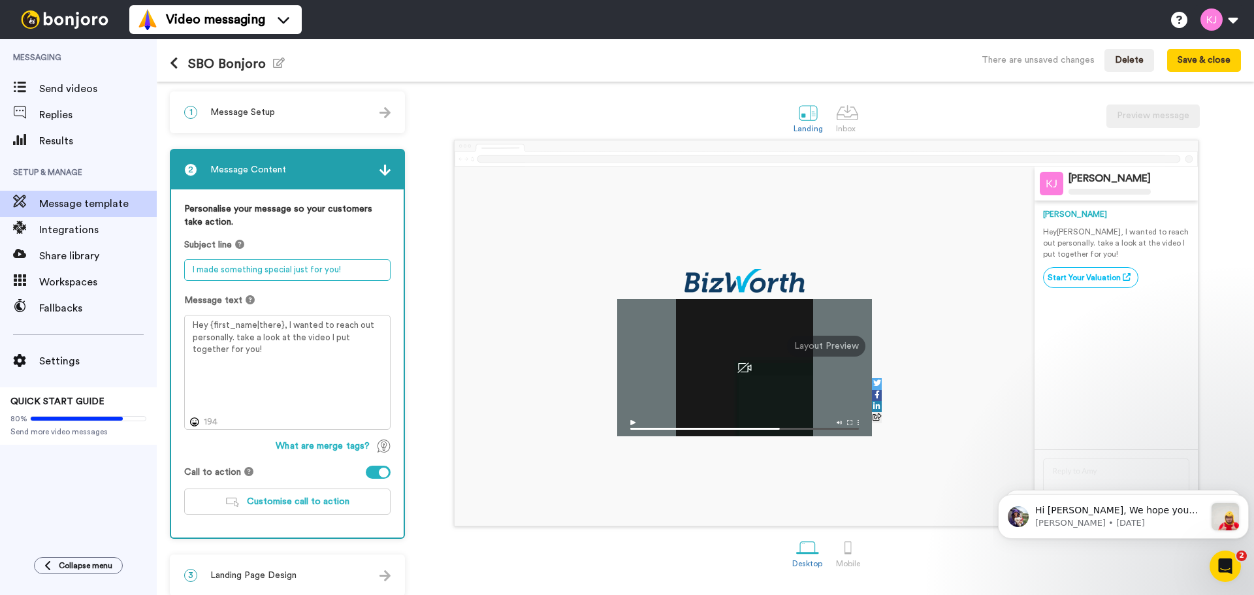
paste textarea "Your Valuation Journey Starts Here"
type textarea "Your Valuation Journey Starts Here | BizWorth"
click at [436, 187] on div "[PERSON_NAME] [PERSON_NAME] Hey [PERSON_NAME] , I wanted to reach out personall…" at bounding box center [825, 333] width 829 height 387
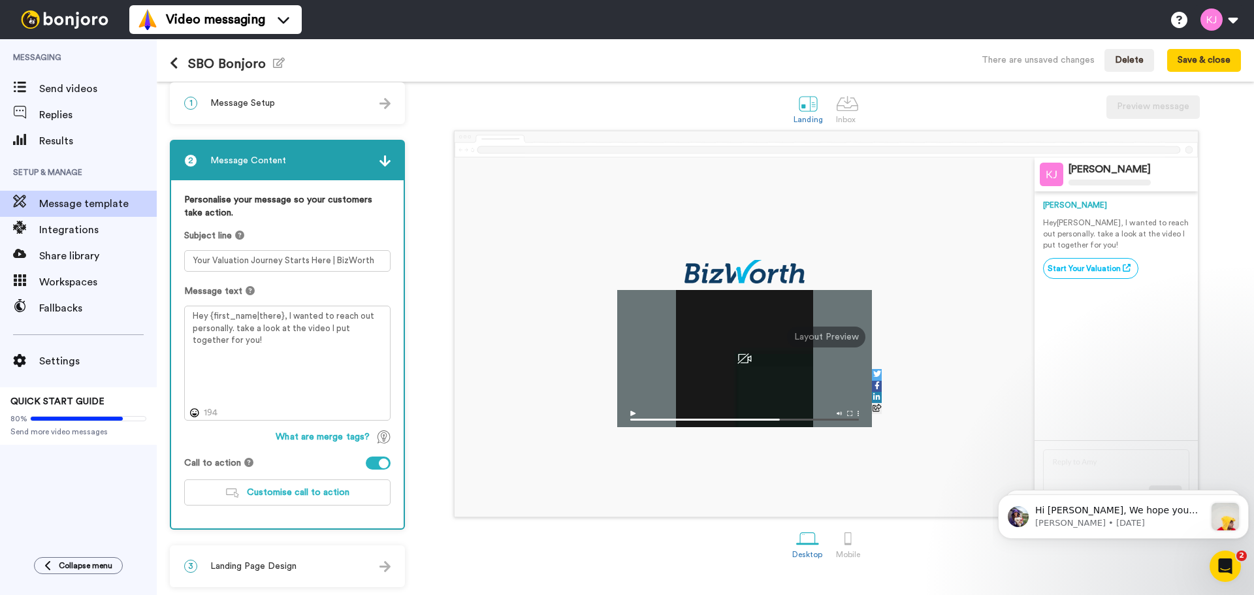
scroll to position [11, 0]
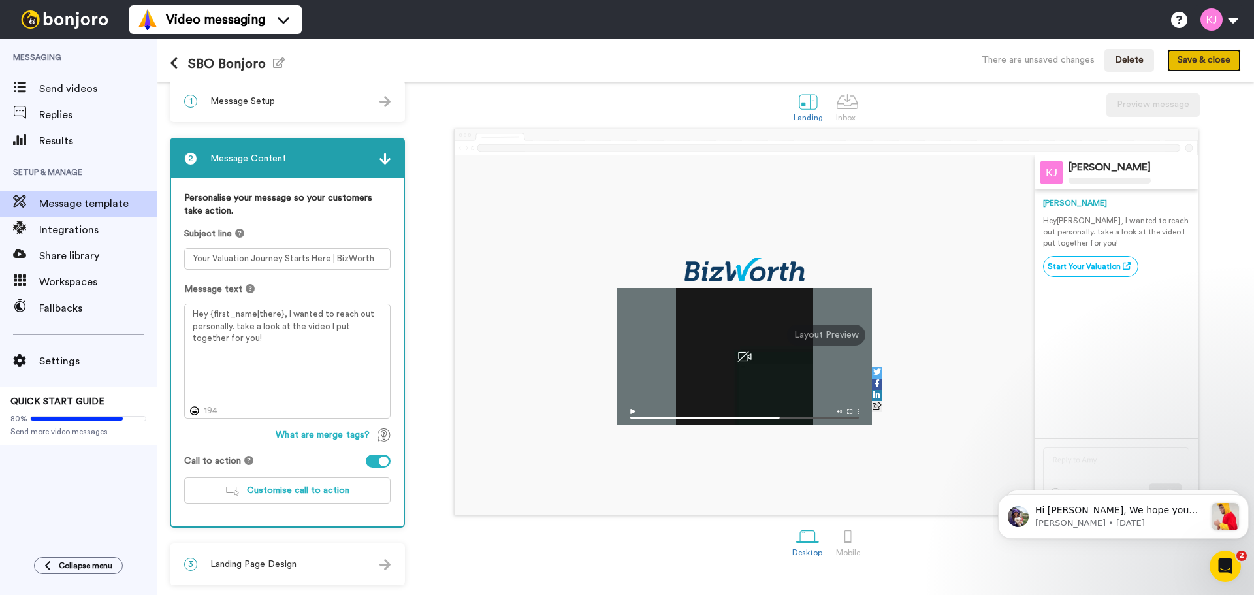
click at [1195, 60] on button "Save & close" at bounding box center [1204, 61] width 74 height 24
